Goal: Participate in discussion: Engage in conversation with other users on a specific topic

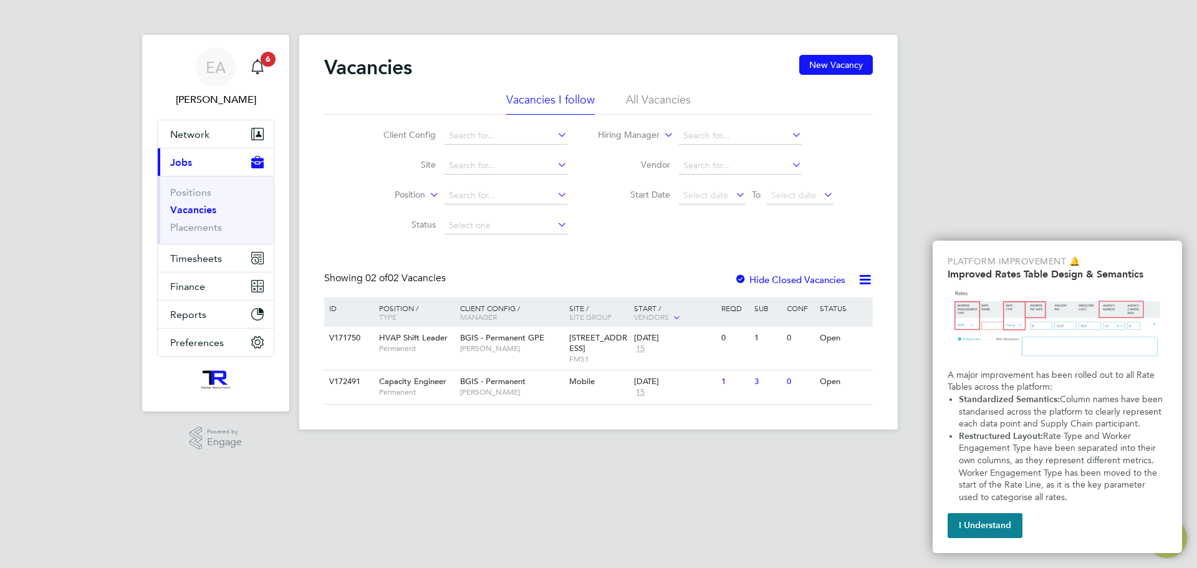
click at [667, 90] on div "Vacancies New Vacancy" at bounding box center [598, 73] width 549 height 37
click at [665, 105] on li "All Vacancies" at bounding box center [658, 103] width 65 height 22
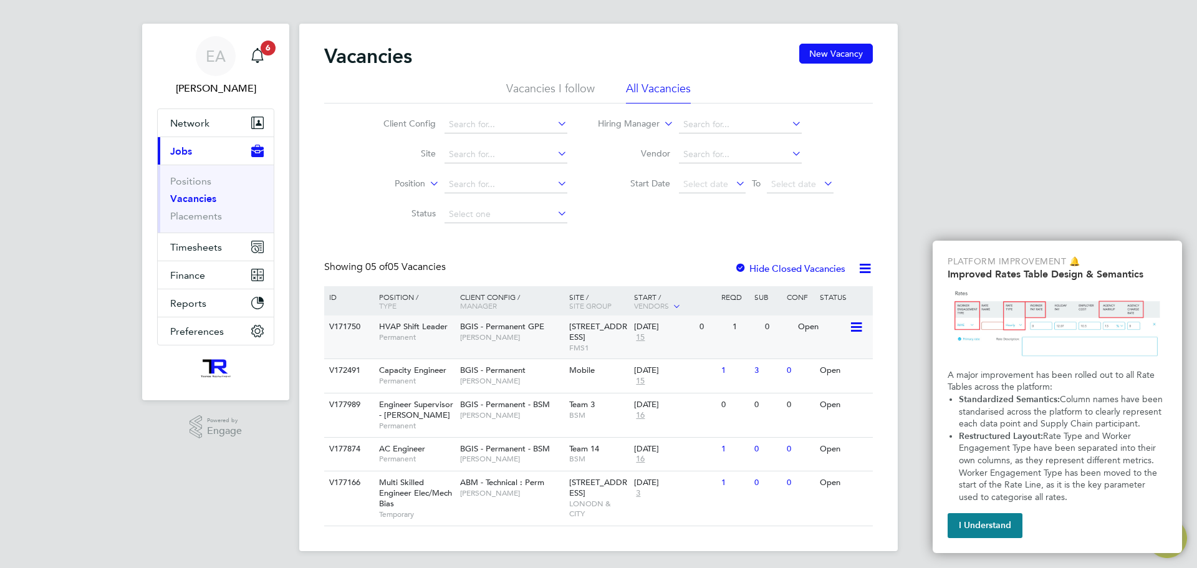
scroll to position [14, 0]
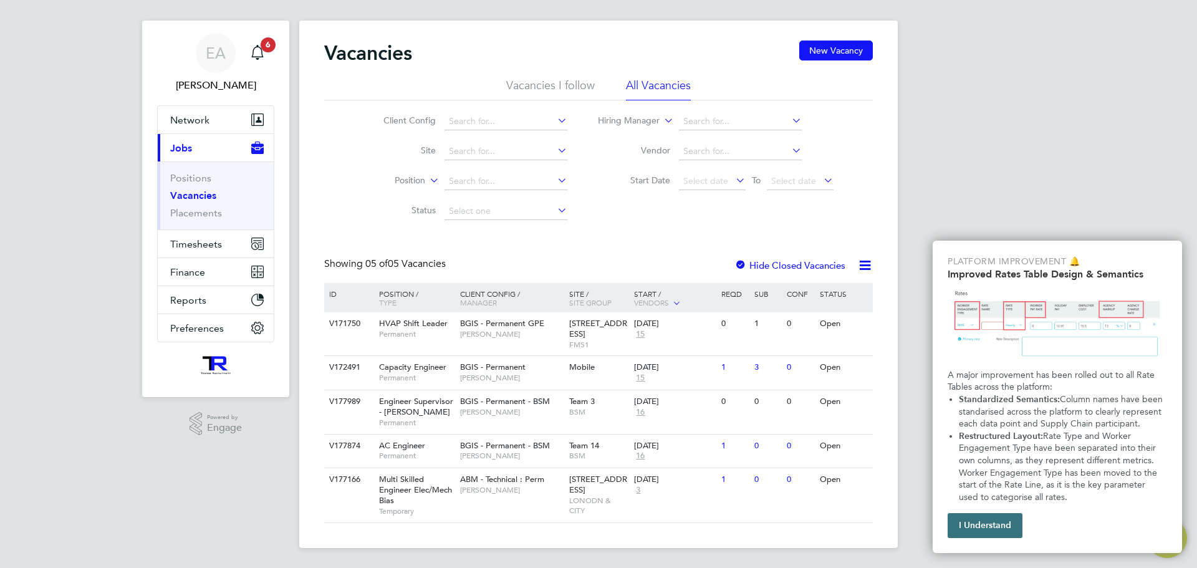
click at [971, 522] on button "I Understand" at bounding box center [985, 525] width 75 height 25
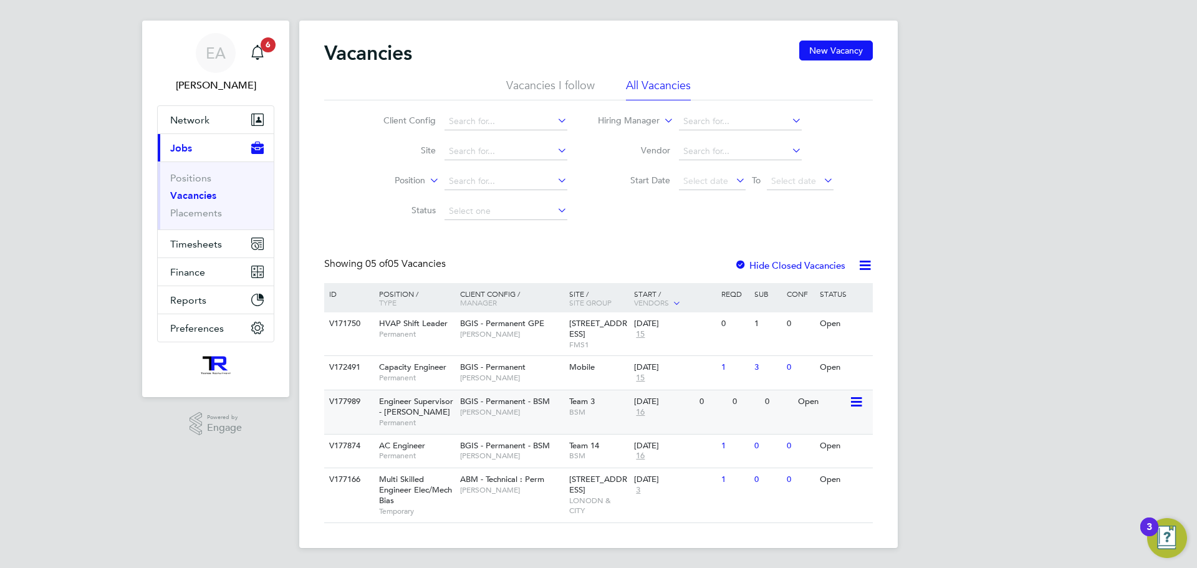
click at [502, 415] on span "[PERSON_NAME]" at bounding box center [511, 412] width 103 height 10
click at [482, 447] on span "BGIS - Permanent - BSM" at bounding box center [505, 445] width 90 height 11
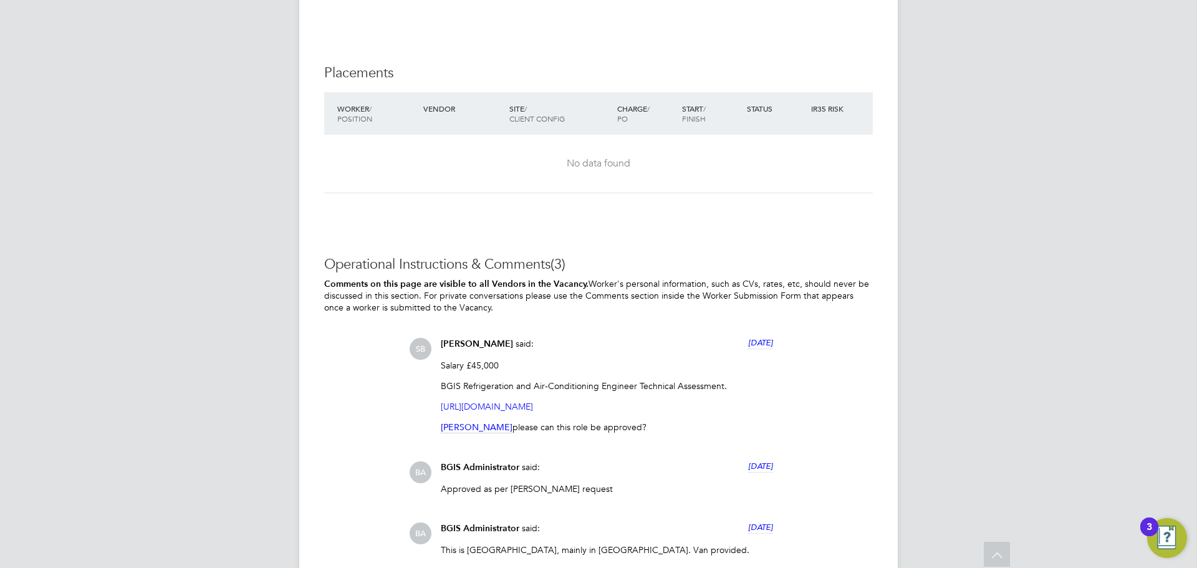
scroll to position [2112, 0]
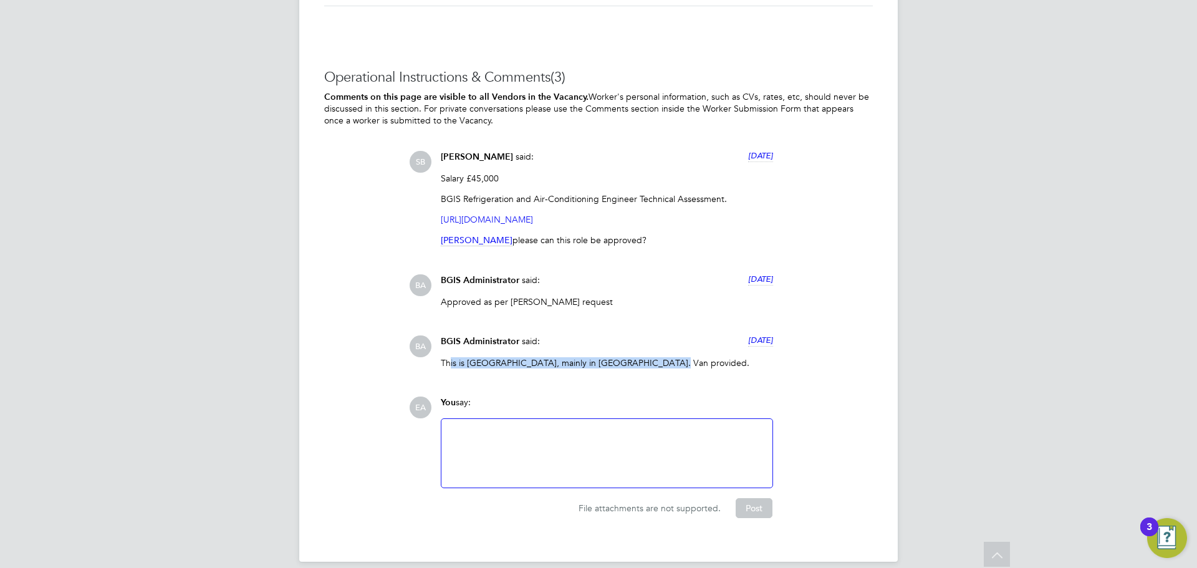
drag, startPoint x: 448, startPoint y: 349, endPoint x: 685, endPoint y: 345, distance: 236.4
click at [685, 357] on p "This is East Anglia, mainly in Cambridge. Van provided." at bounding box center [607, 362] width 332 height 11
click at [669, 303] on div "SB Sasha Baird said: 22 days ago Salary £45,000 BGIS Refrigeration and Air-Cond…" at bounding box center [641, 264] width 464 height 227
click at [539, 426] on div at bounding box center [607, 453] width 316 height 54
click at [753, 498] on button "Post" at bounding box center [754, 508] width 37 height 20
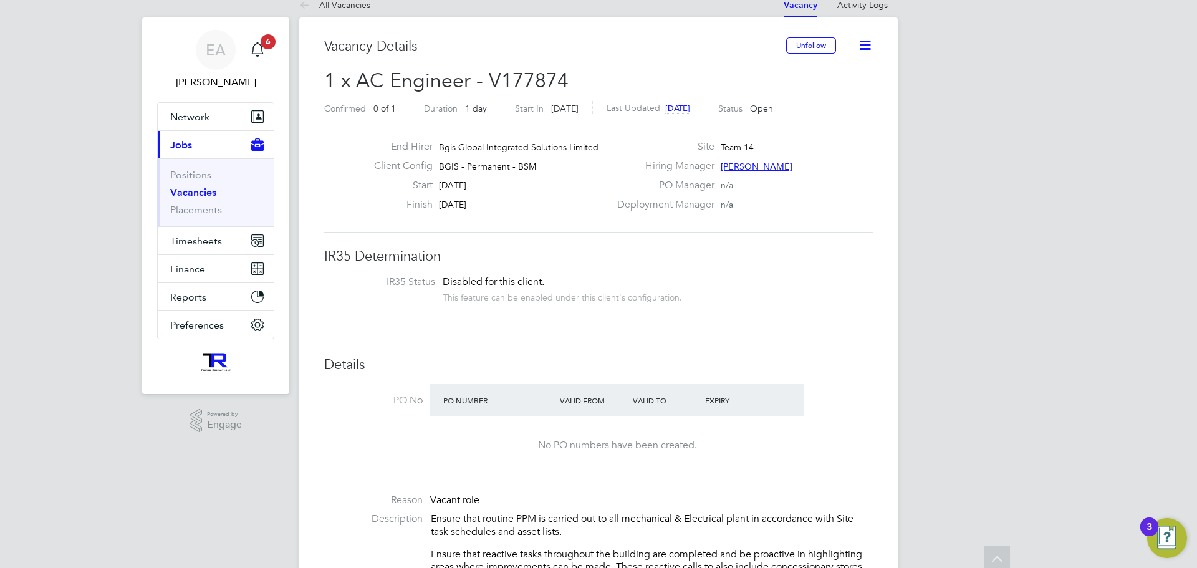
scroll to position [0, 0]
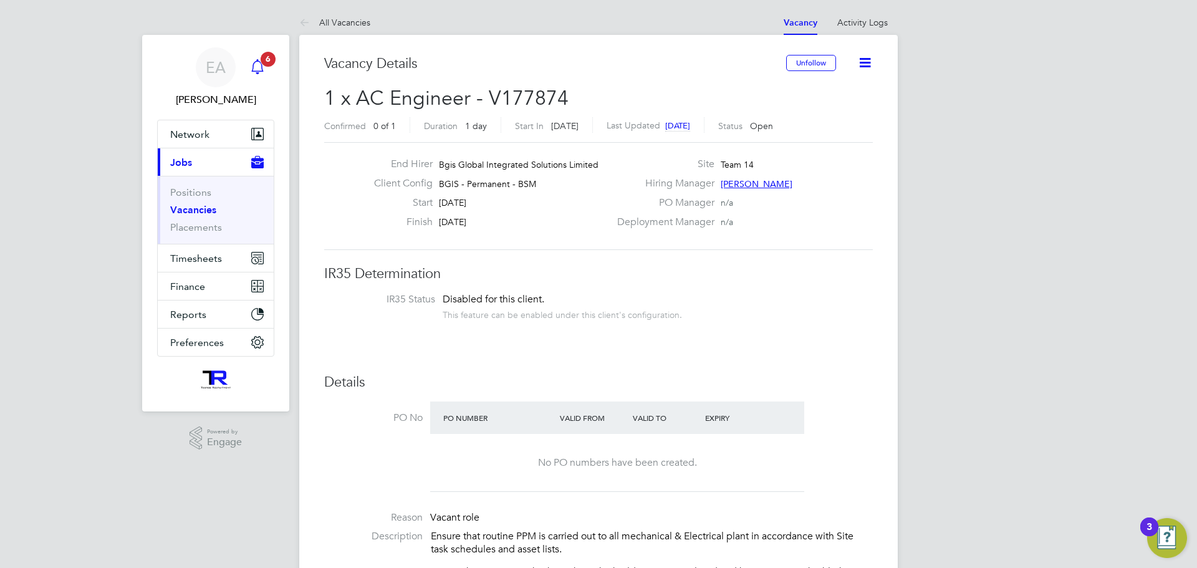
click at [254, 58] on div "Main navigation" at bounding box center [257, 67] width 25 height 25
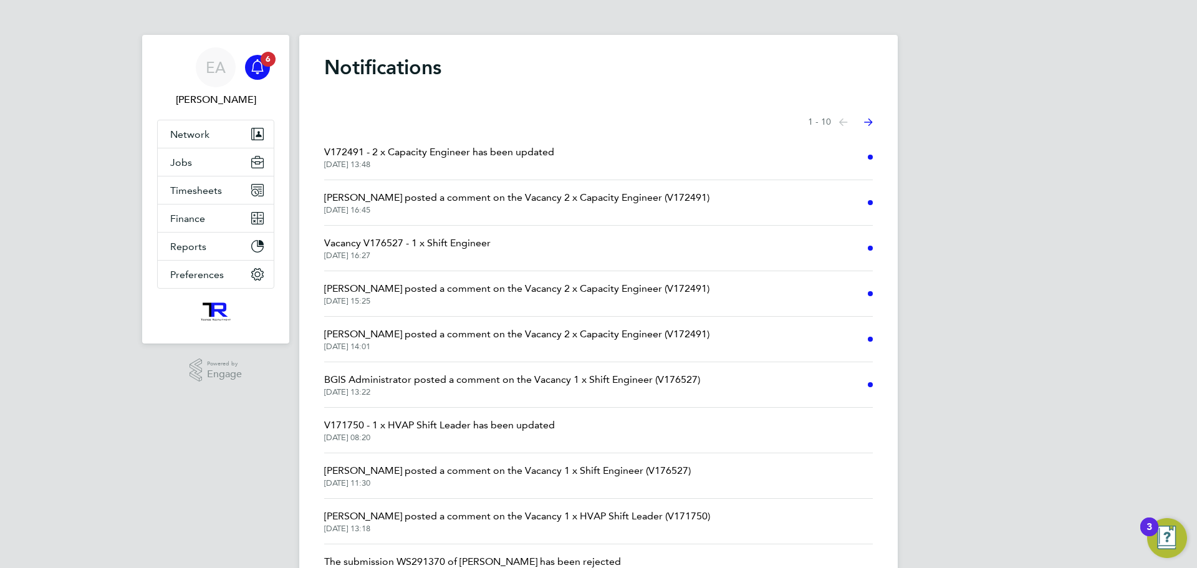
click at [453, 201] on span "Steve West posted a comment on the Vacancy 2 x Capacity Engineer (V172491)" at bounding box center [516, 197] width 385 height 15
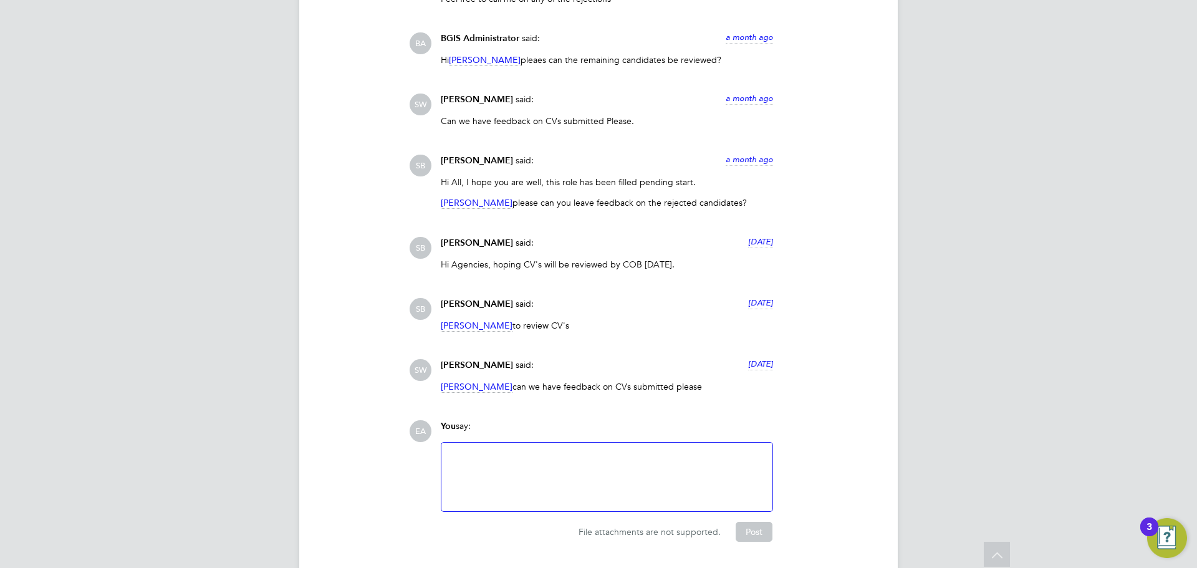
drag, startPoint x: 685, startPoint y: 355, endPoint x: 527, endPoint y: 342, distance: 158.9
click at [527, 359] on div "Steve West said: 6 days ago Paul Postance can we have feedback on CVs submitted…" at bounding box center [607, 380] width 345 height 42
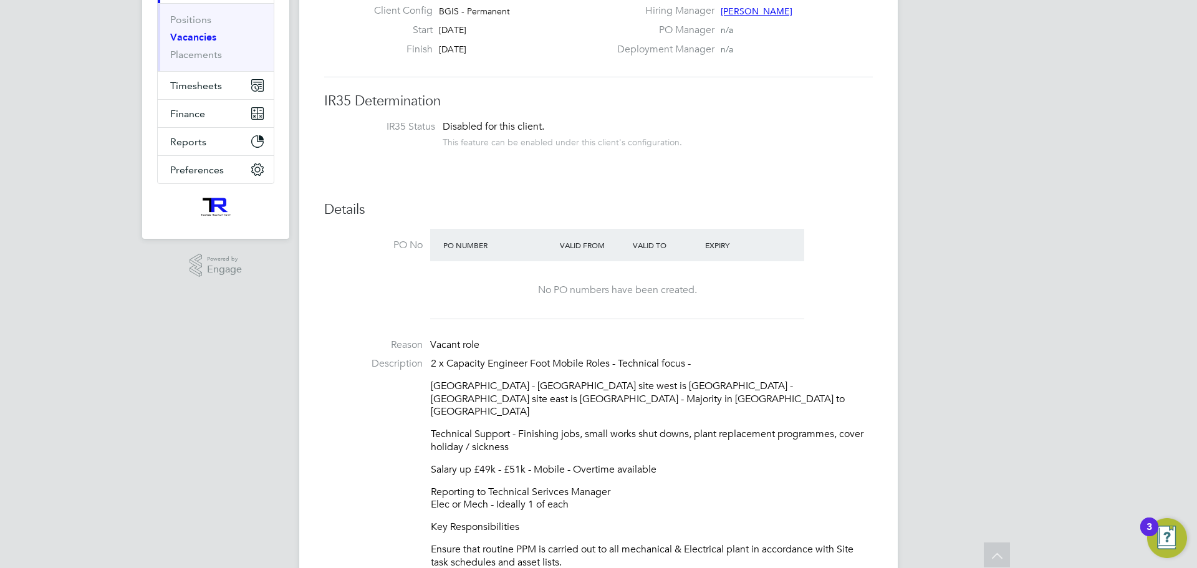
scroll to position [187, 0]
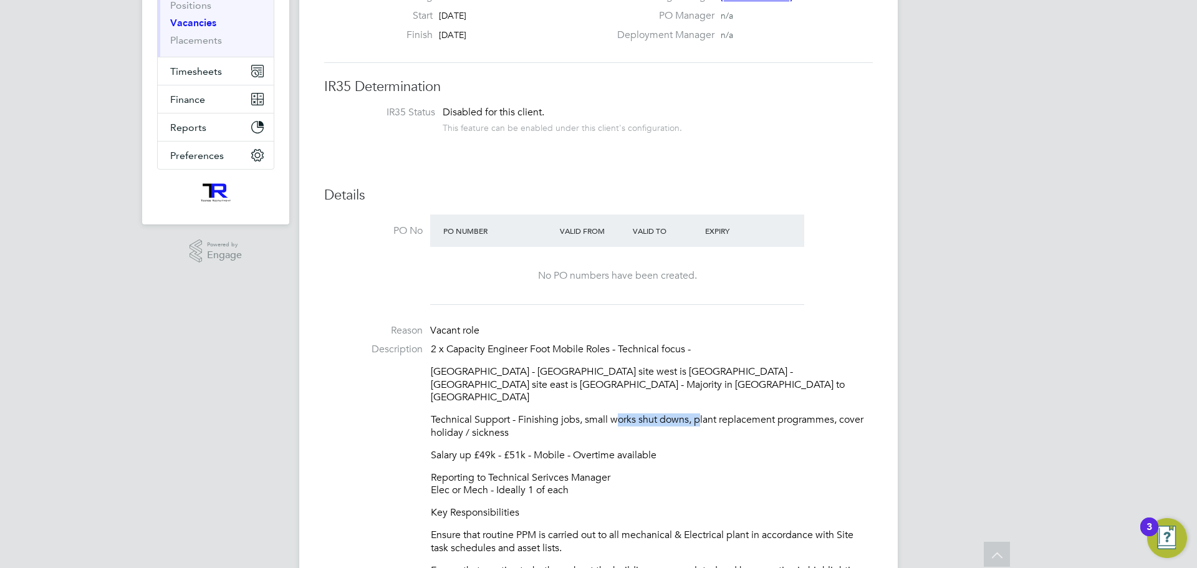
drag, startPoint x: 618, startPoint y: 407, endPoint x: 720, endPoint y: 409, distance: 101.7
click at [700, 413] on p "Technical Support - Finishing jobs, small works shut downs, plant replacement p…" at bounding box center [652, 426] width 442 height 26
